Goal: Transaction & Acquisition: Book appointment/travel/reservation

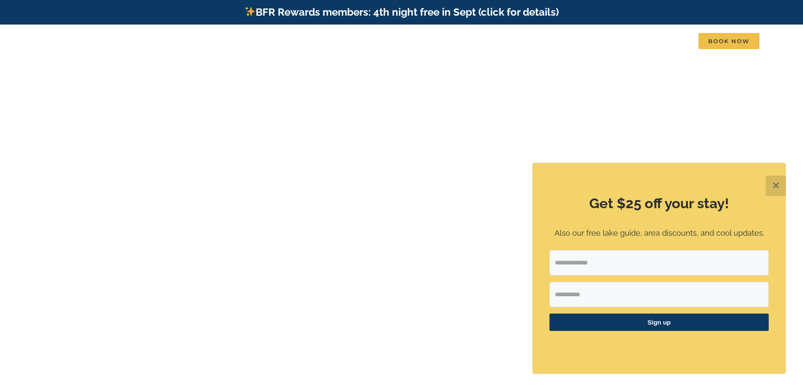
click at [772, 184] on button "✕" at bounding box center [776, 186] width 20 height 20
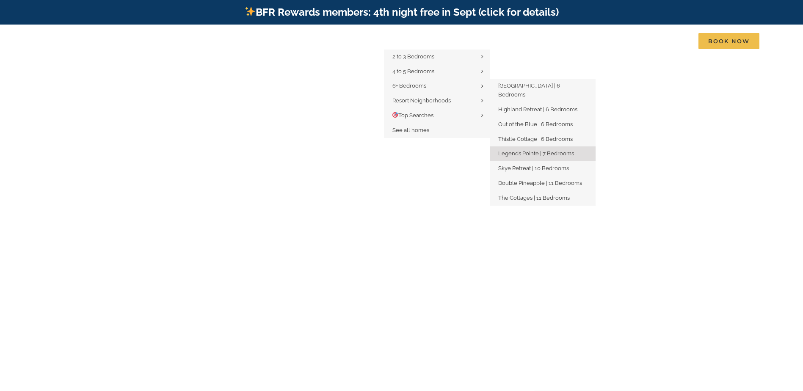
click at [554, 150] on span "Legends Pointe | 7 Bedrooms" at bounding box center [536, 153] width 76 height 6
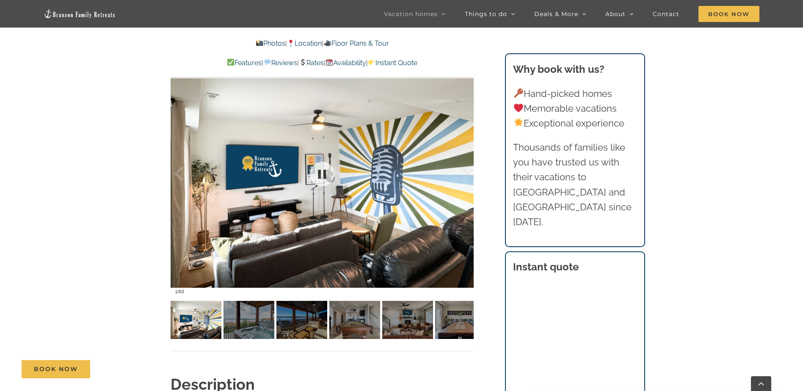
scroll to position [593, 0]
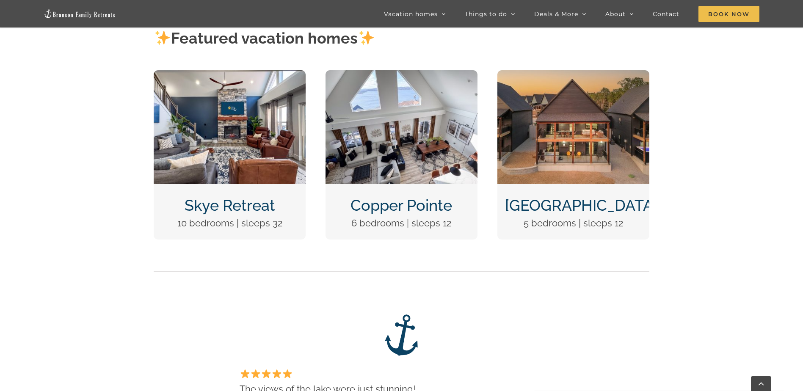
scroll to position [424, 0]
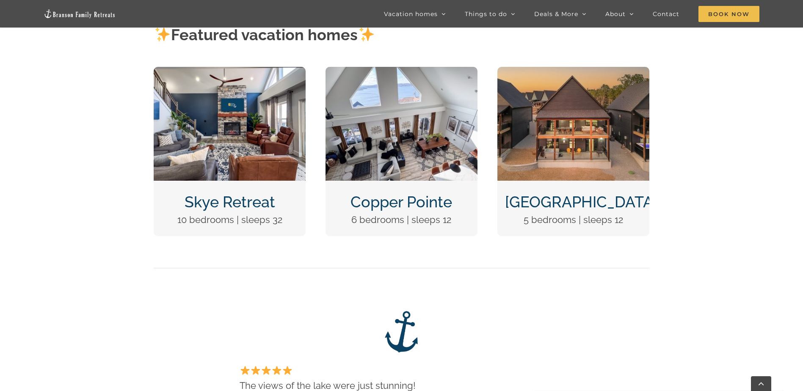
click at [374, 202] on link "Copper Pointe" at bounding box center [402, 202] width 102 height 18
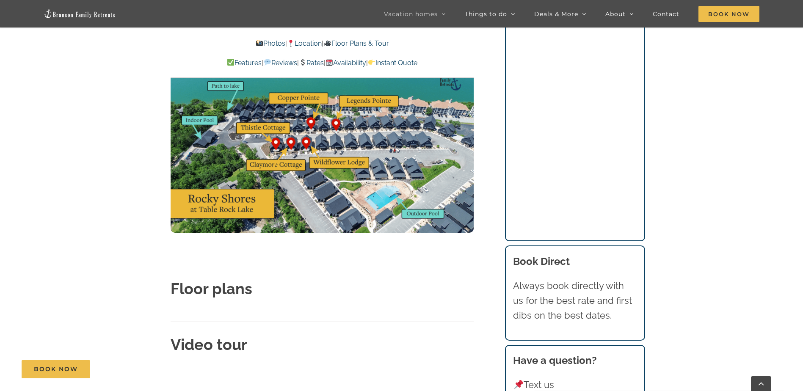
scroll to position [2710, 0]
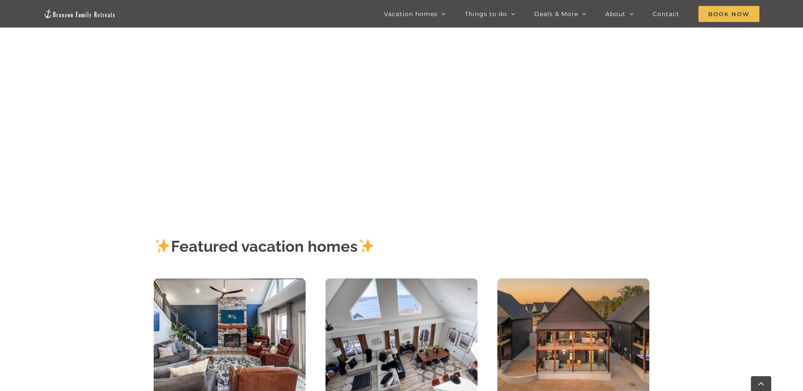
scroll to position [169, 0]
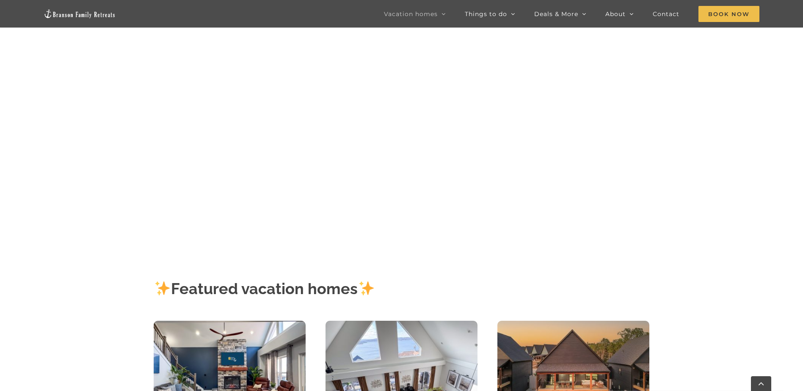
drag, startPoint x: 420, startPoint y: 34, endPoint x: 429, endPoint y: 20, distance: 16.7
click at [429, 20] on link "Vacation homes" at bounding box center [415, 14] width 62 height 28
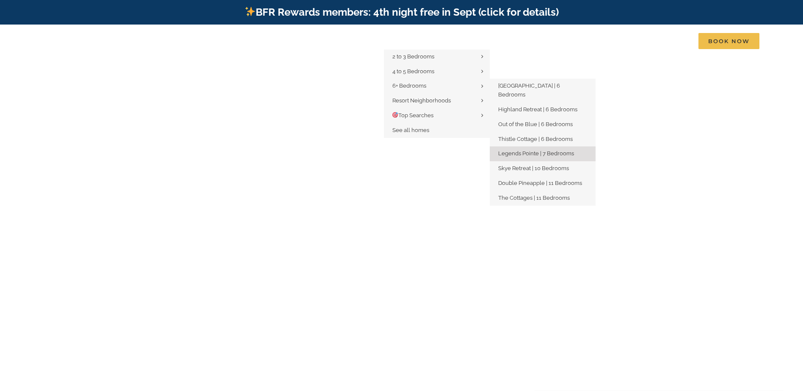
click at [529, 147] on link "Legends Pointe | 7 Bedrooms" at bounding box center [543, 154] width 106 height 15
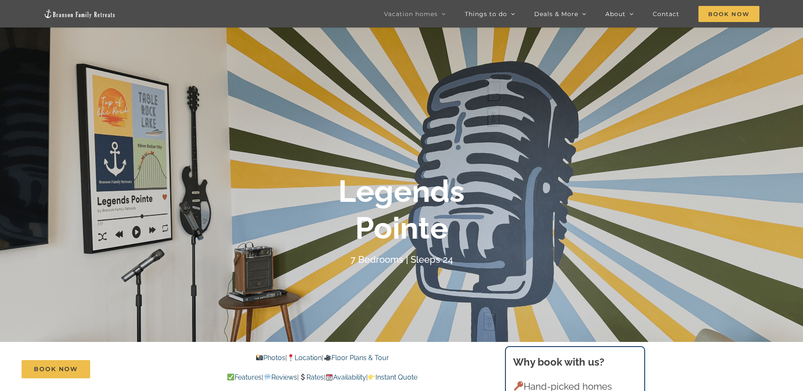
scroll to position [85, 0]
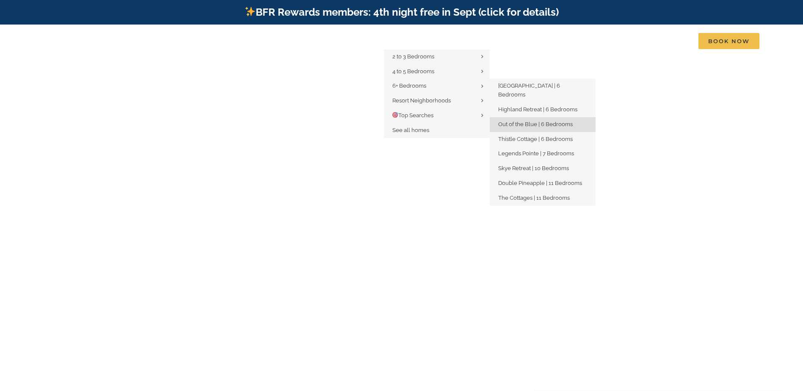
click at [526, 121] on span "Out of the Blue | 6 Bedrooms" at bounding box center [535, 124] width 75 height 6
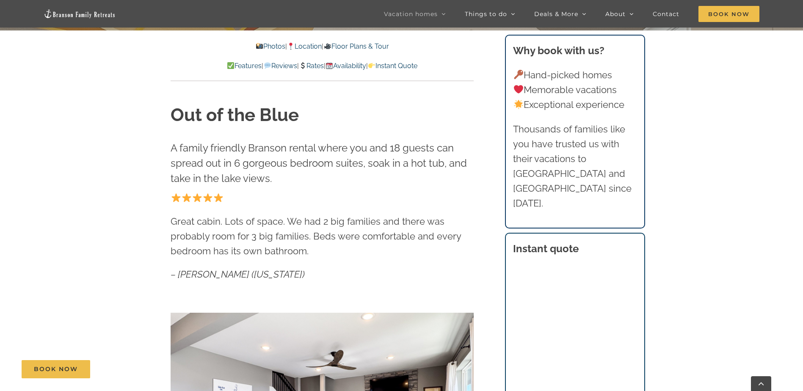
scroll to position [296, 0]
